Goal: Register for event/course

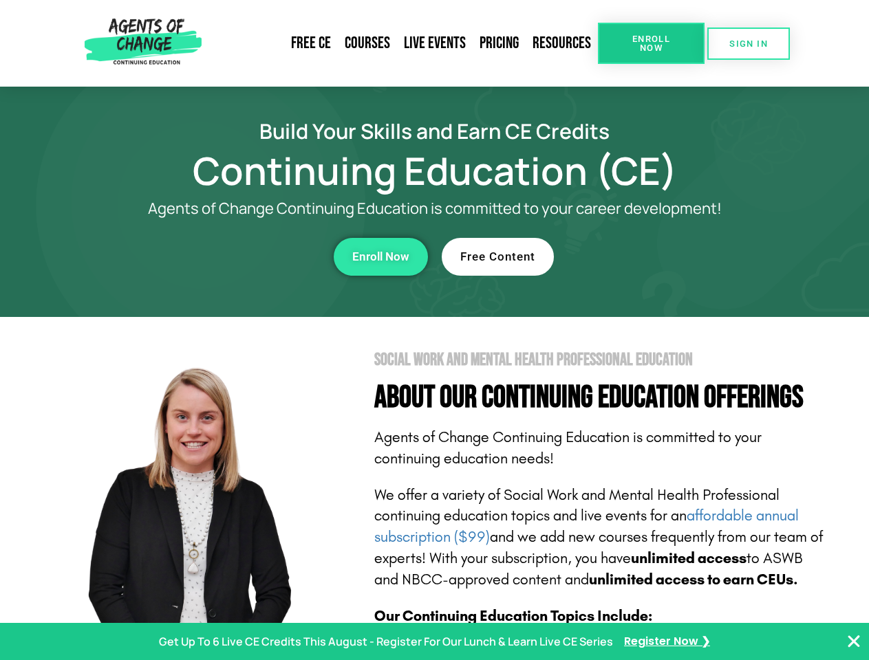
click at [434, 330] on section "Social Work and Mental Health Professional Education About Our Continuing Educa…" at bounding box center [434, 606] width 869 height 578
click at [651, 43] on span "Enroll Now" at bounding box center [651, 43] width 63 height 18
click at [748, 43] on span "SIGN IN" at bounding box center [748, 43] width 39 height 9
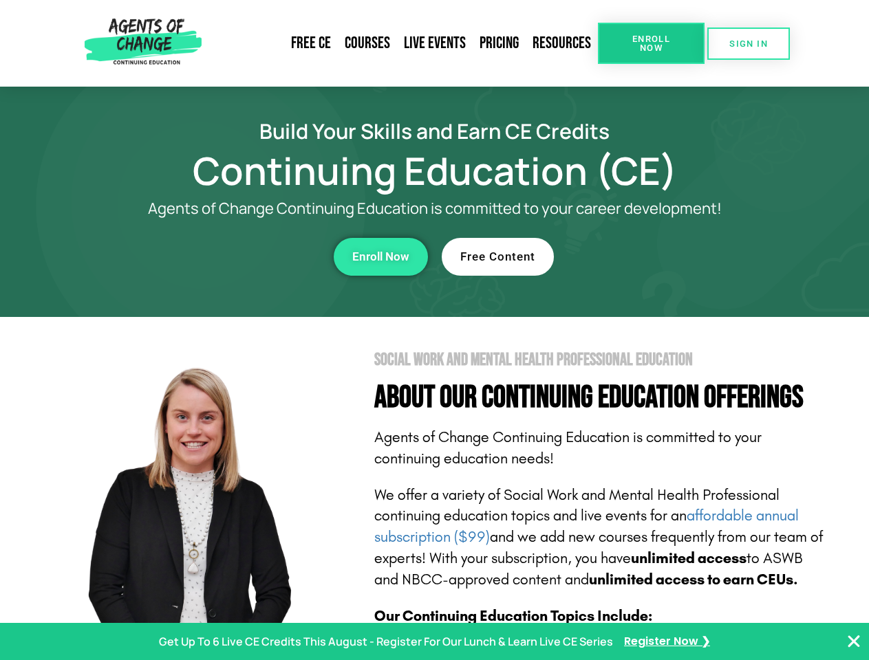
click at [239, 257] on div "Enroll Now" at bounding box center [239, 257] width 378 height 38
click at [380, 257] on span "Enroll Now" at bounding box center [380, 257] width 57 height 12
click at [631, 257] on div "Free Content" at bounding box center [631, 257] width 378 height 38
